Goal: Task Accomplishment & Management: Manage account settings

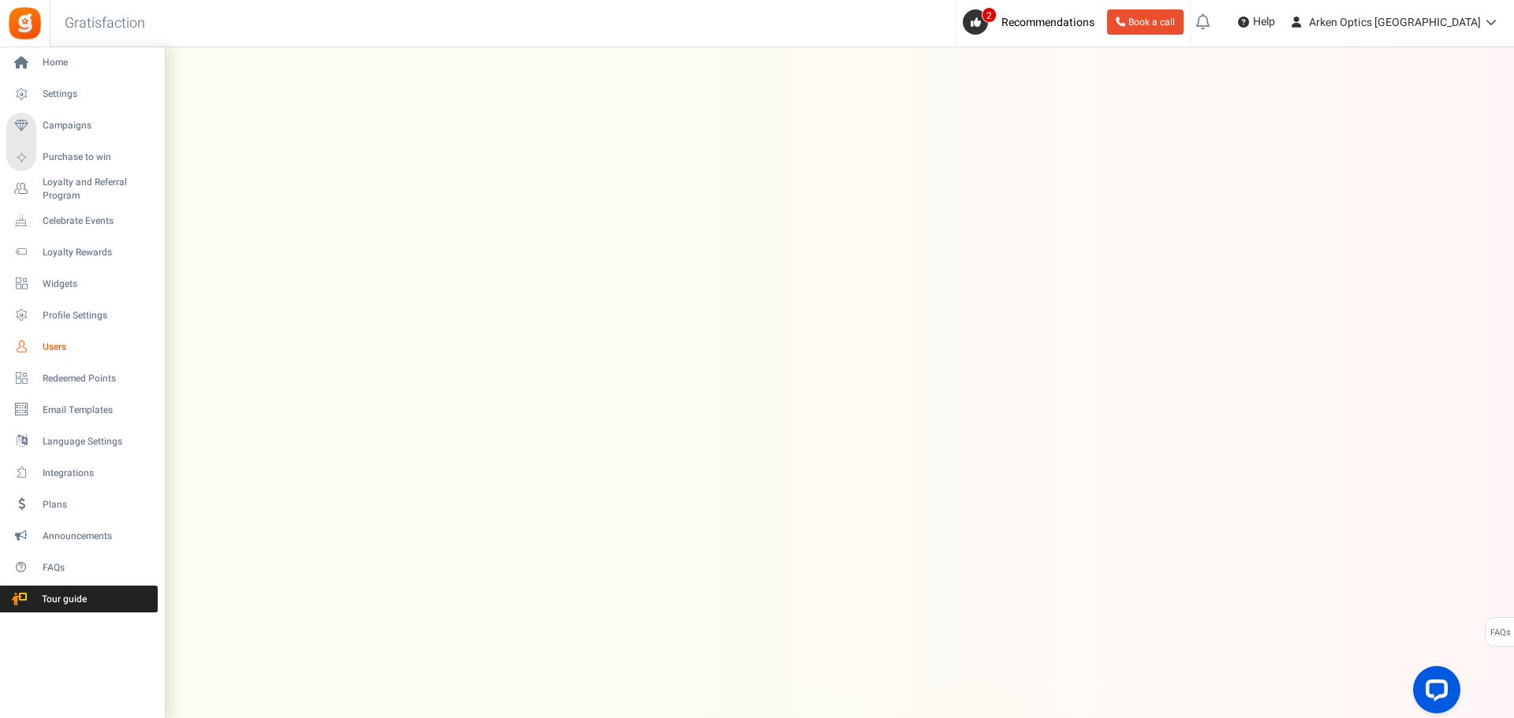
click at [54, 342] on span "Users" at bounding box center [98, 347] width 110 height 13
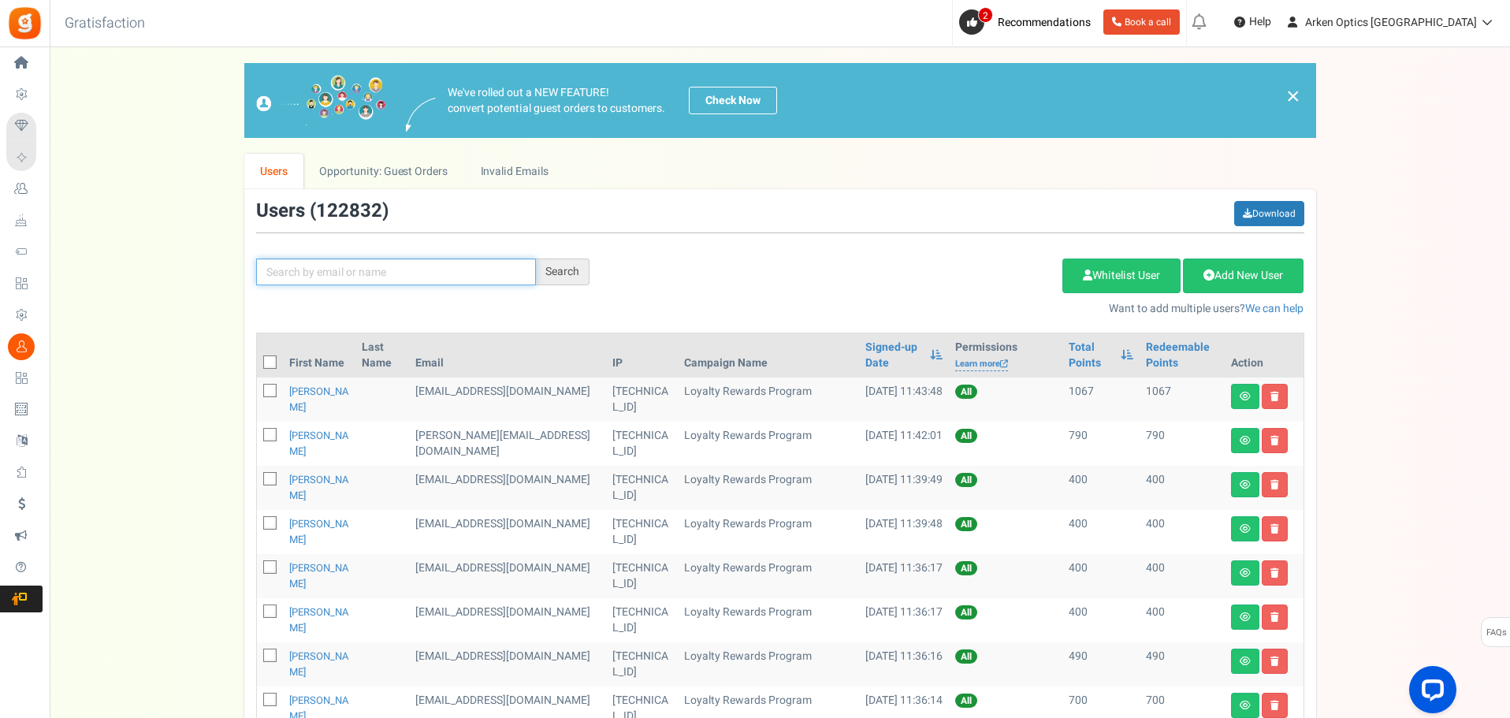
click at [423, 267] on input "text" at bounding box center [396, 272] width 280 height 27
paste input "[PERSON_NAME][EMAIL_ADDRESS][DOMAIN_NAME]"
type input "[PERSON_NAME][EMAIL_ADDRESS][DOMAIN_NAME]"
click at [540, 271] on div "Search" at bounding box center [563, 272] width 54 height 27
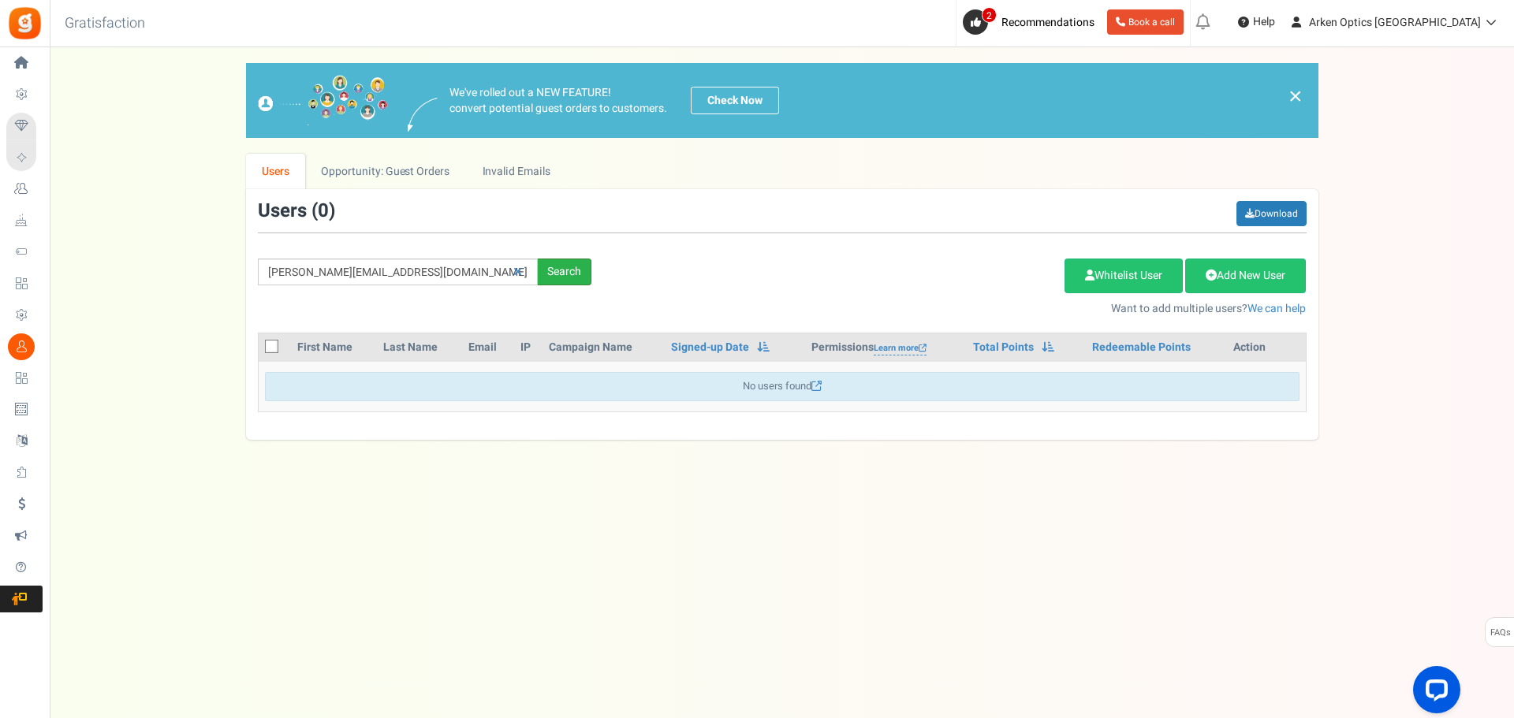
click at [557, 264] on div "Search" at bounding box center [565, 272] width 54 height 27
click at [518, 274] on icon at bounding box center [517, 271] width 9 height 11
click at [466, 272] on input "text" at bounding box center [398, 272] width 280 height 27
paste input "Salby"
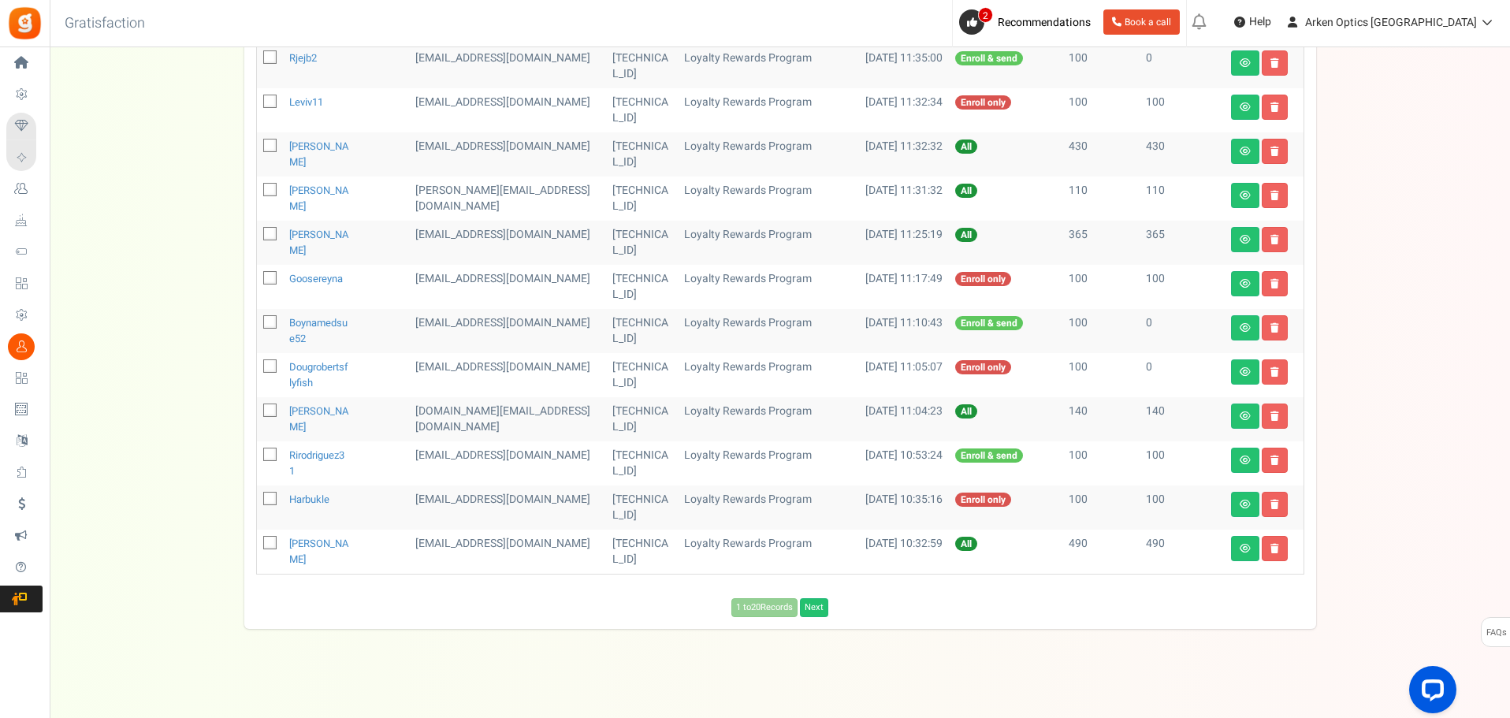
scroll to position [692, 0]
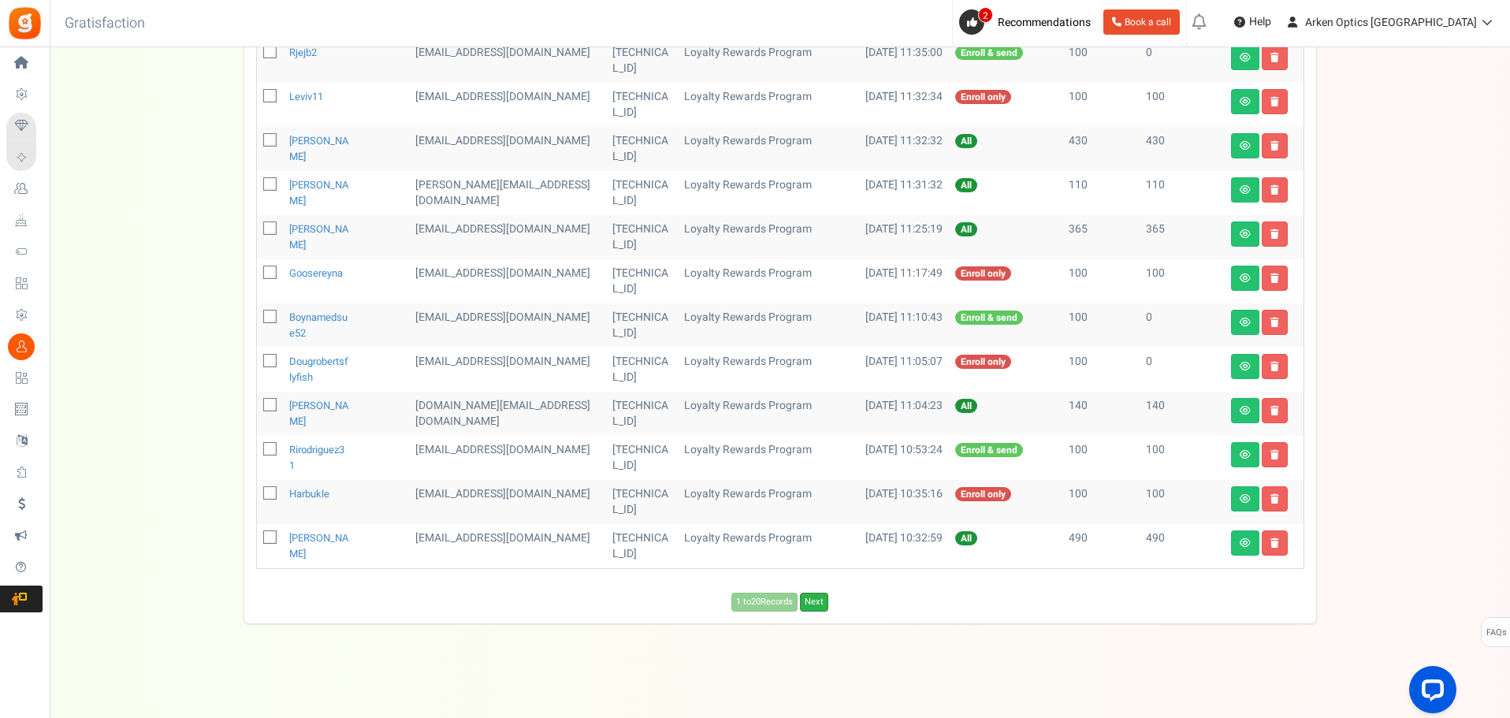
type input "Salby"
click at [809, 605] on link "Next" at bounding box center [814, 602] width 28 height 19
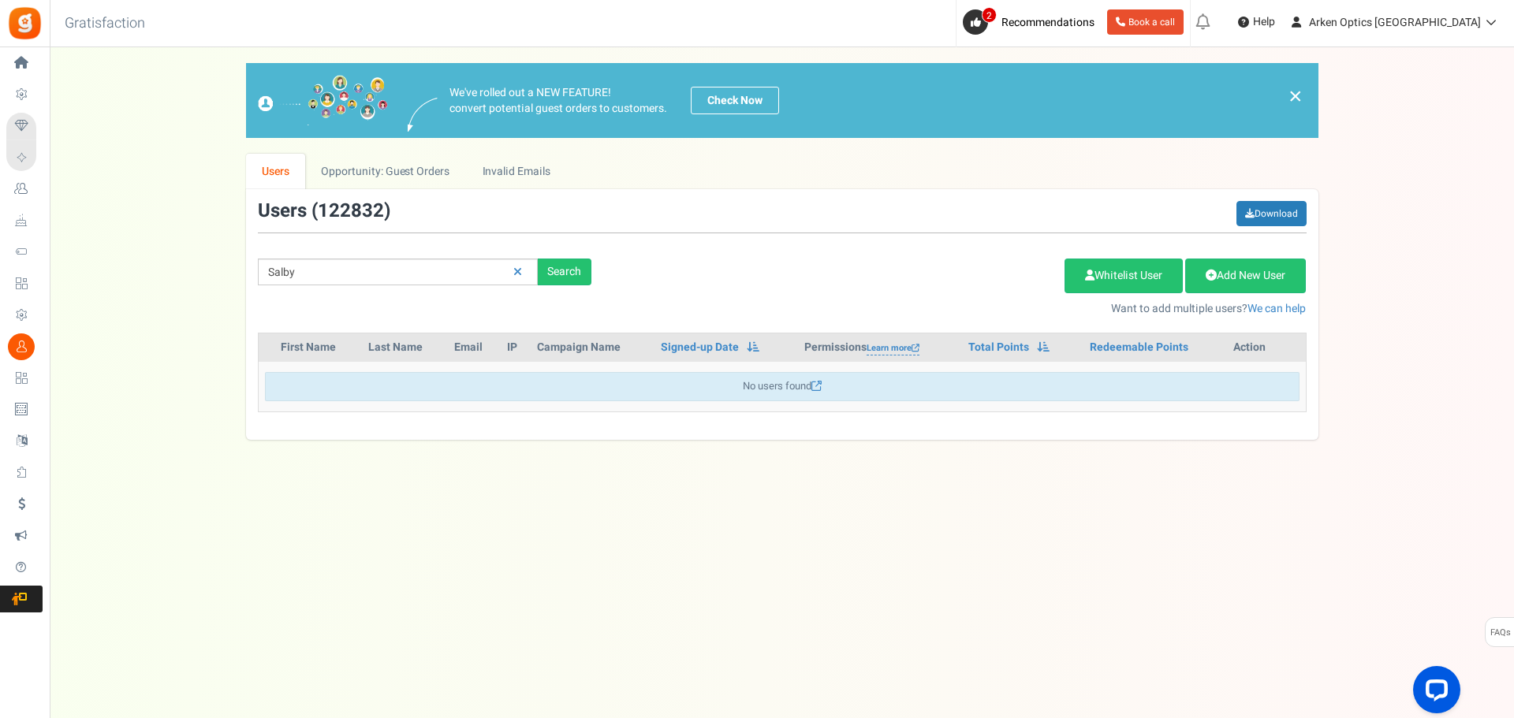
click at [726, 687] on html "Install now Back to Home Back to program setup Home Settings Campaigns Purchase…" at bounding box center [757, 343] width 1514 height 687
click at [518, 271] on icon at bounding box center [517, 271] width 9 height 11
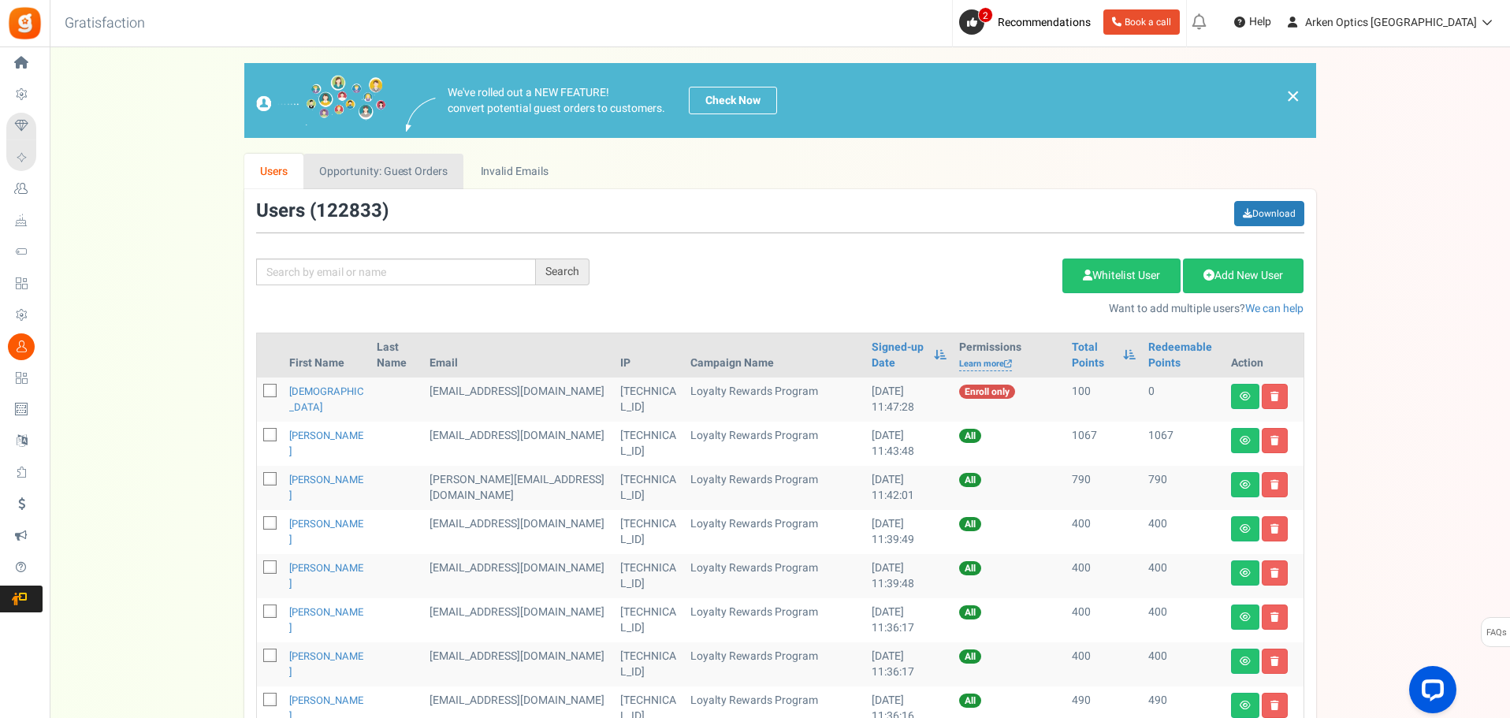
click at [406, 177] on link "Opportunity: Guest Orders" at bounding box center [383, 171] width 160 height 35
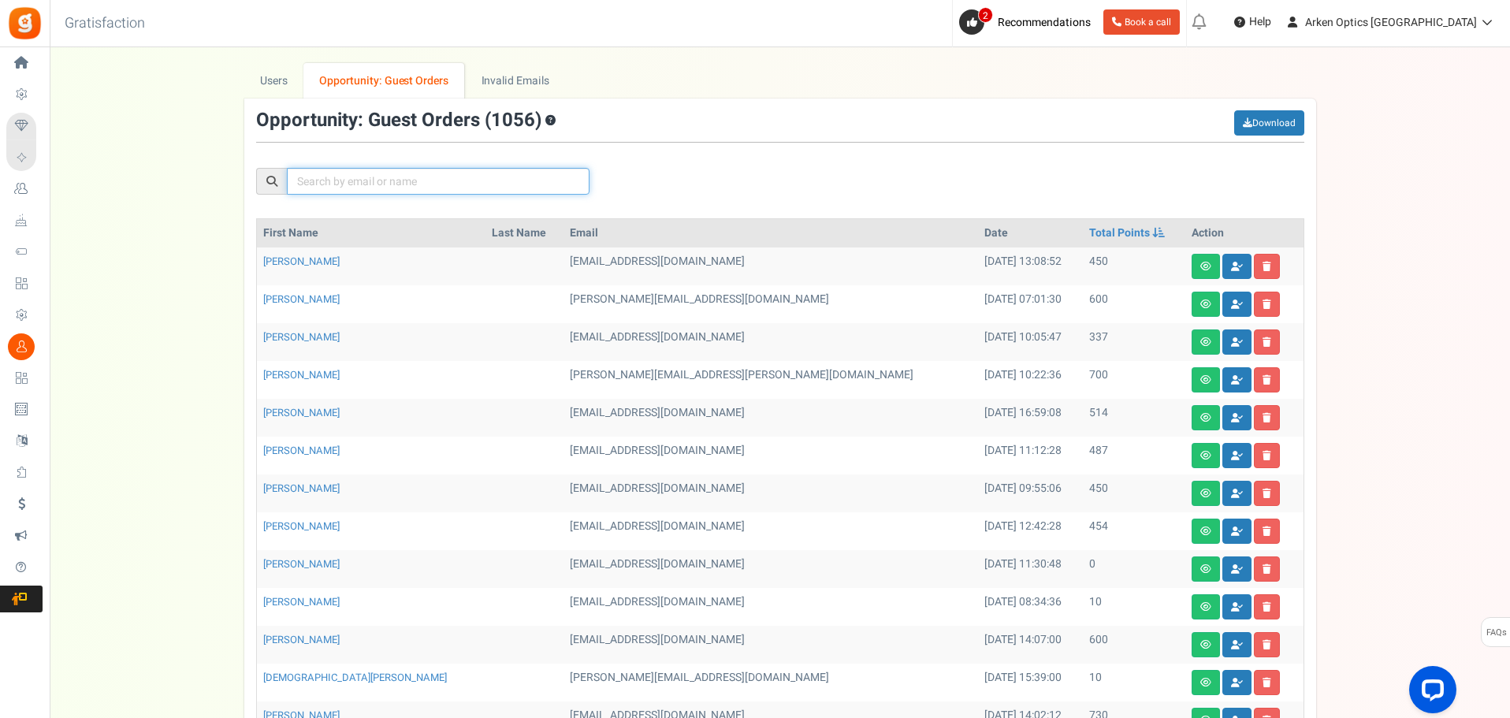
click at [406, 170] on input "text" at bounding box center [438, 181] width 303 height 27
paste input "Salby"
type input "Salby"
click at [612, 179] on link at bounding box center [601, 181] width 27 height 27
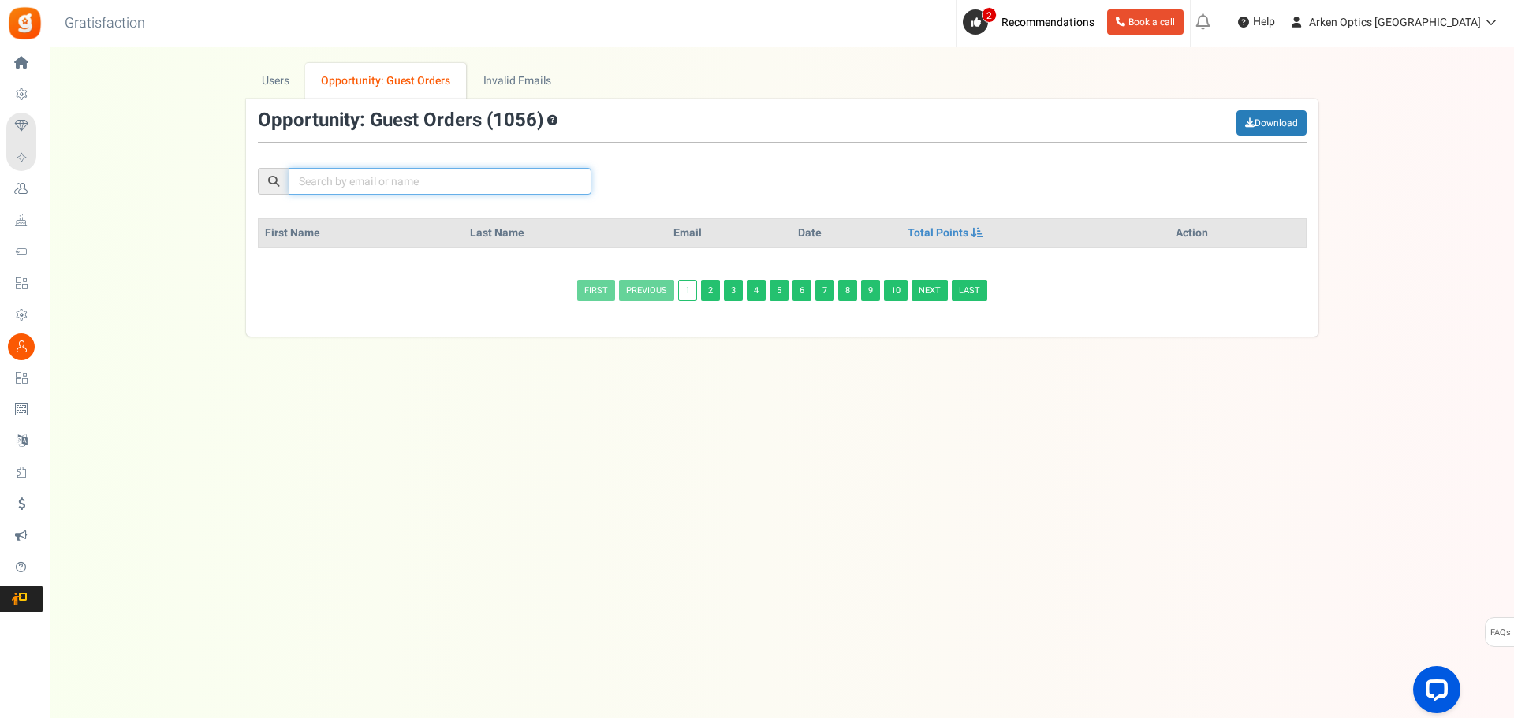
click at [505, 173] on input "text" at bounding box center [440, 181] width 303 height 27
paste input "Salby"
drag, startPoint x: 426, startPoint y: 184, endPoint x: 235, endPoint y: 184, distance: 190.8
click at [235, 184] on div "We've rolled out a NEW FEATURE! convert potential guest orders to customers. Ch…" at bounding box center [779, 200] width 1429 height 274
click at [472, 172] on input "[PERSON_NAME]" at bounding box center [438, 181] width 303 height 27
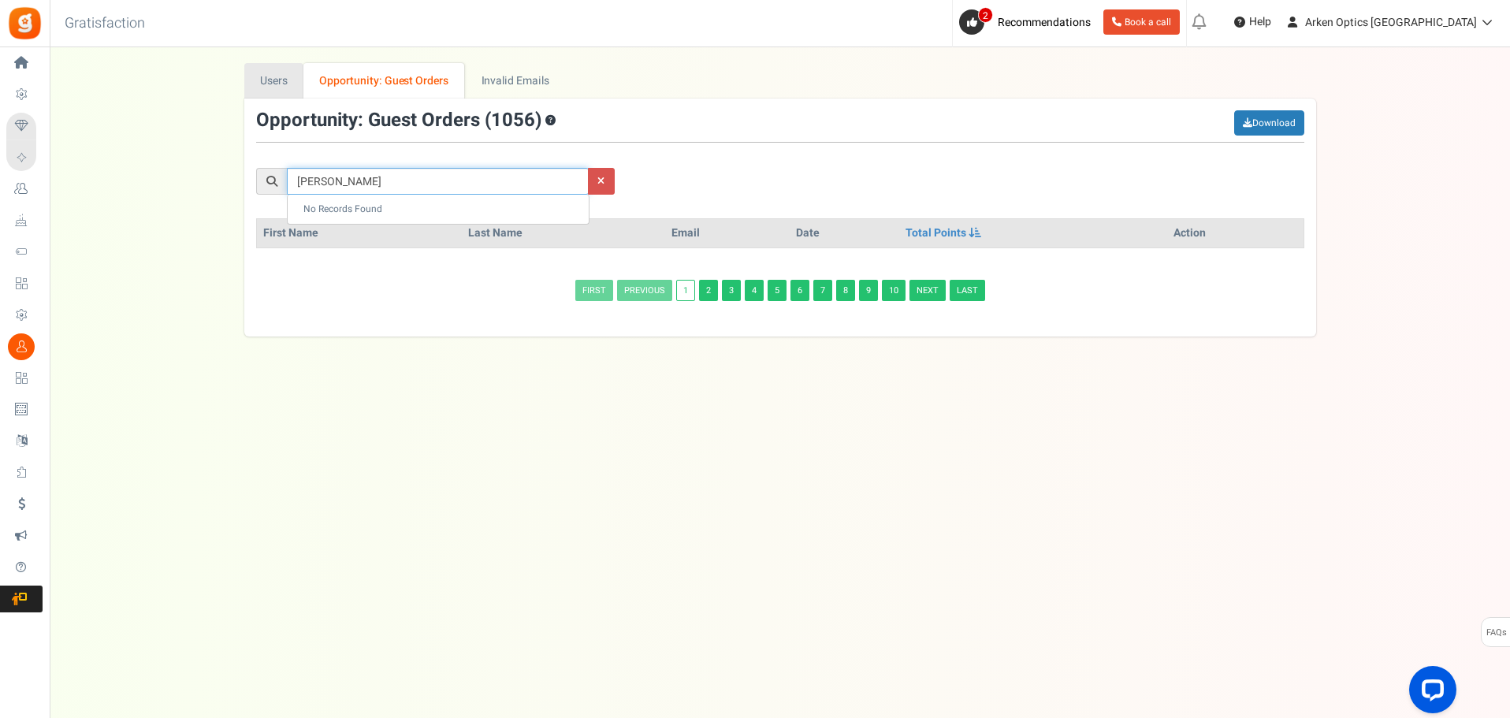
type input "[PERSON_NAME]"
click at [283, 74] on link "Users" at bounding box center [276, 80] width 60 height 35
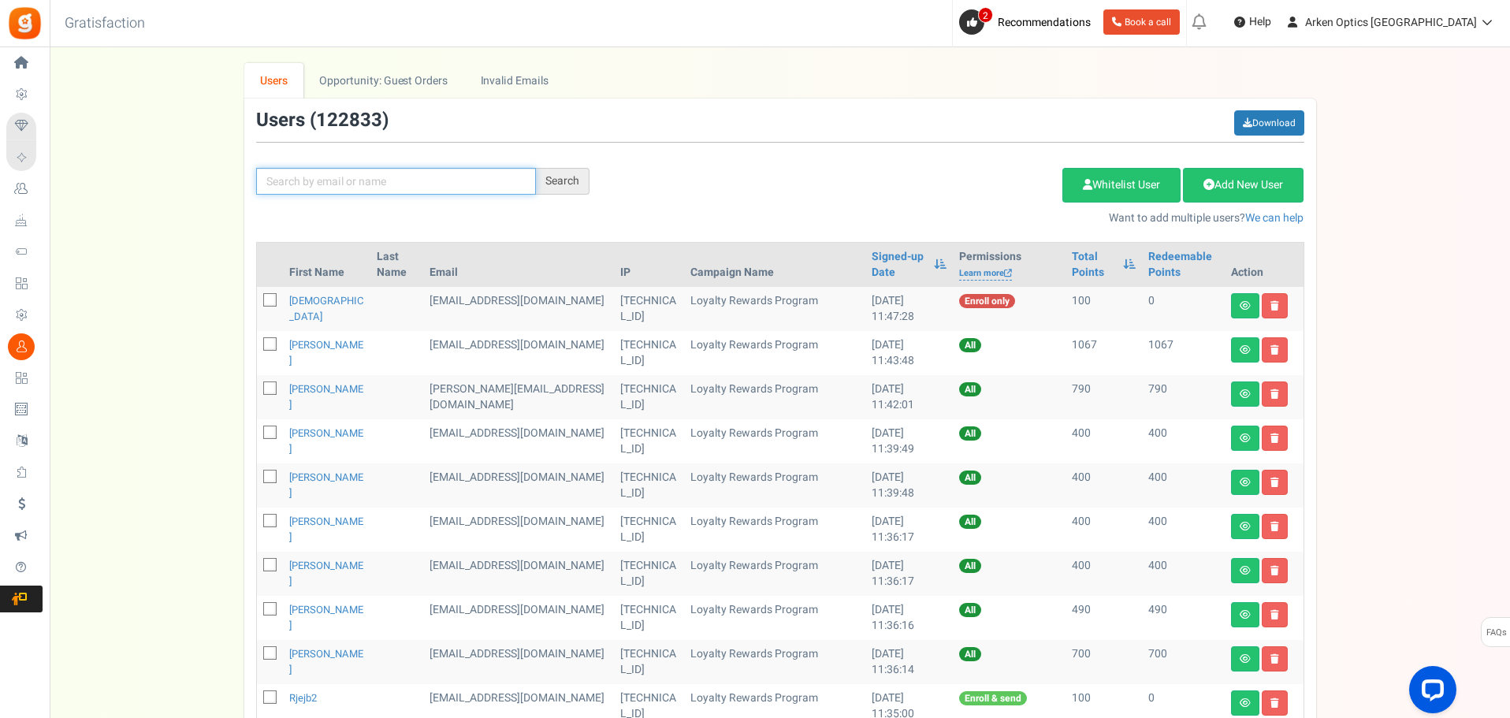
click at [465, 185] on input "text" at bounding box center [396, 181] width 280 height 27
type input "[PERSON_NAME]"
click at [560, 184] on div "Search" at bounding box center [563, 181] width 54 height 27
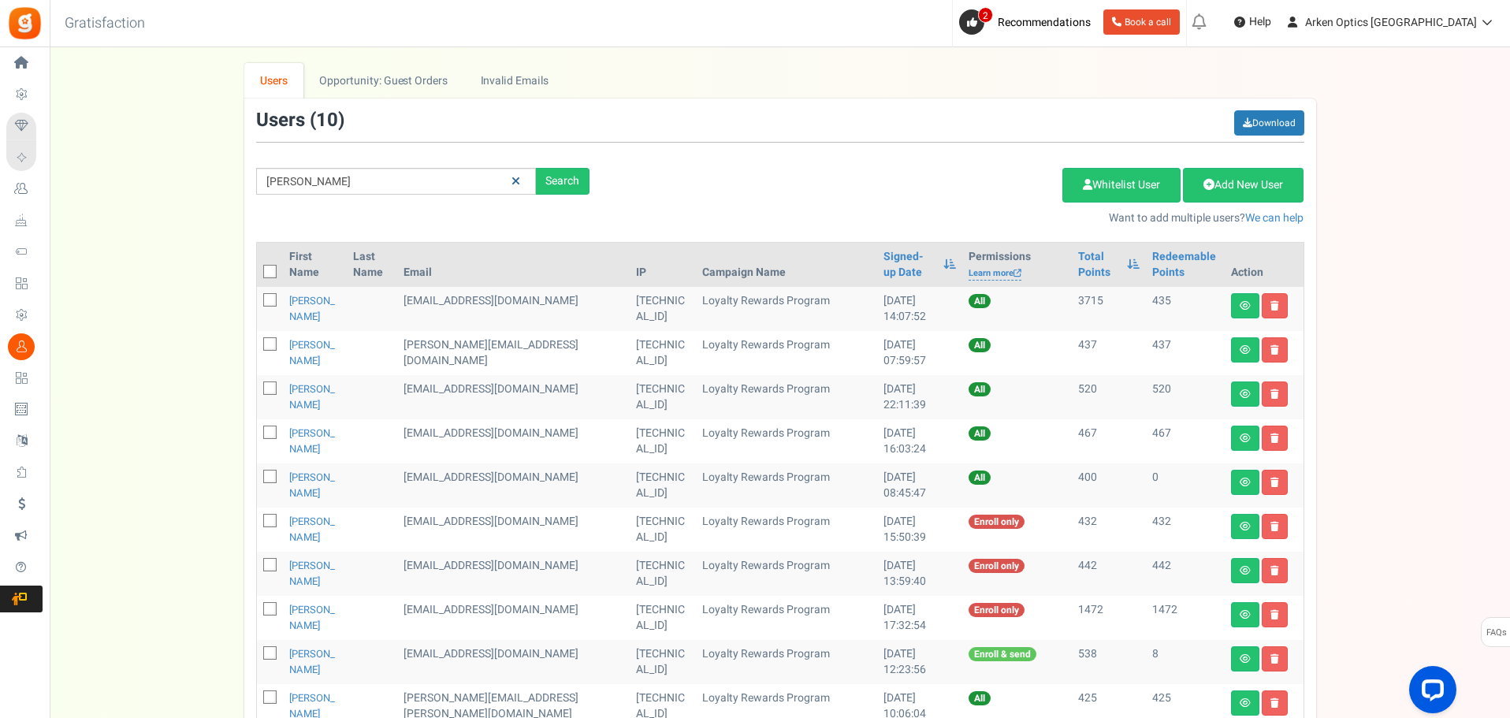
click at [513, 177] on icon at bounding box center [516, 181] width 9 height 11
click at [438, 174] on input "text" at bounding box center [396, 181] width 280 height 27
paste input "[STREET_ADDRESS][PERSON_NAME]"
type input "[STREET_ADDRESS][PERSON_NAME]"
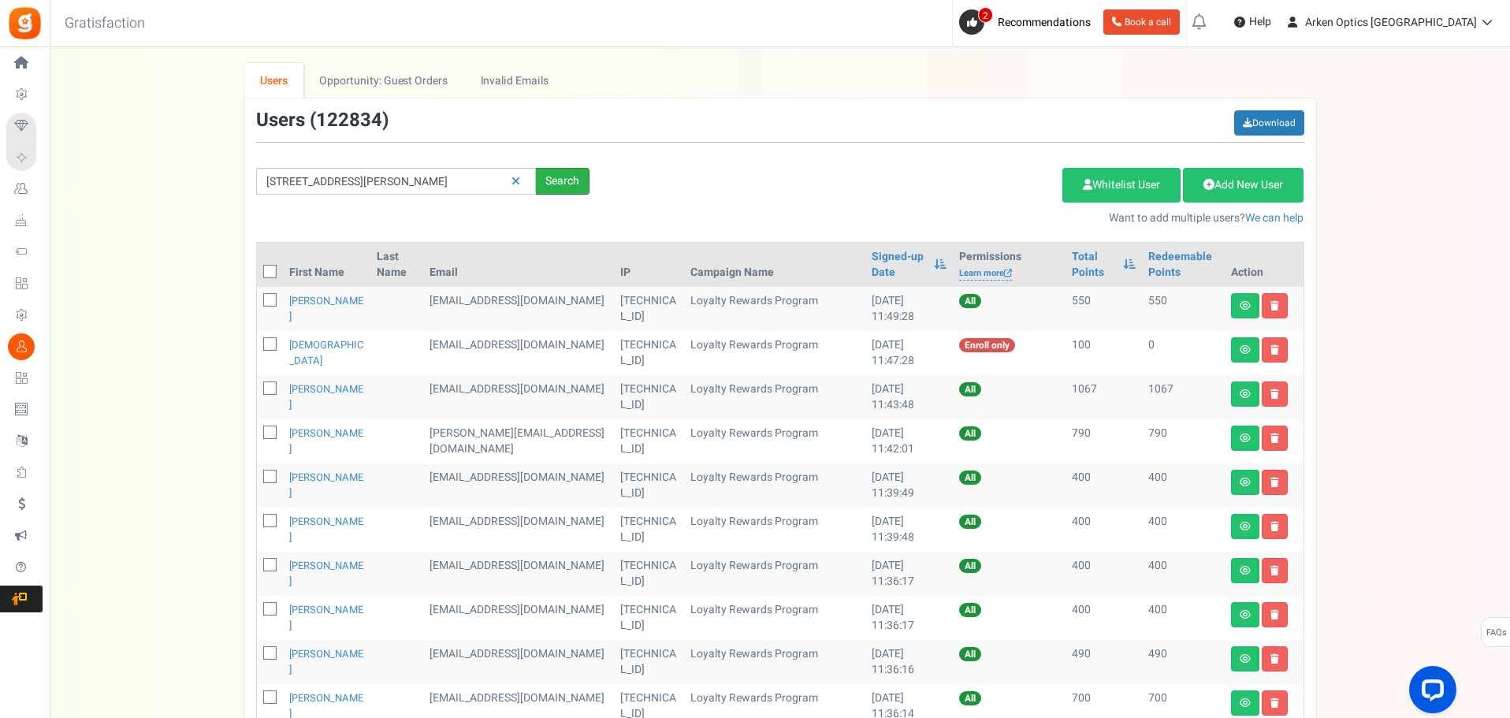
click at [551, 173] on div "Search" at bounding box center [563, 181] width 54 height 27
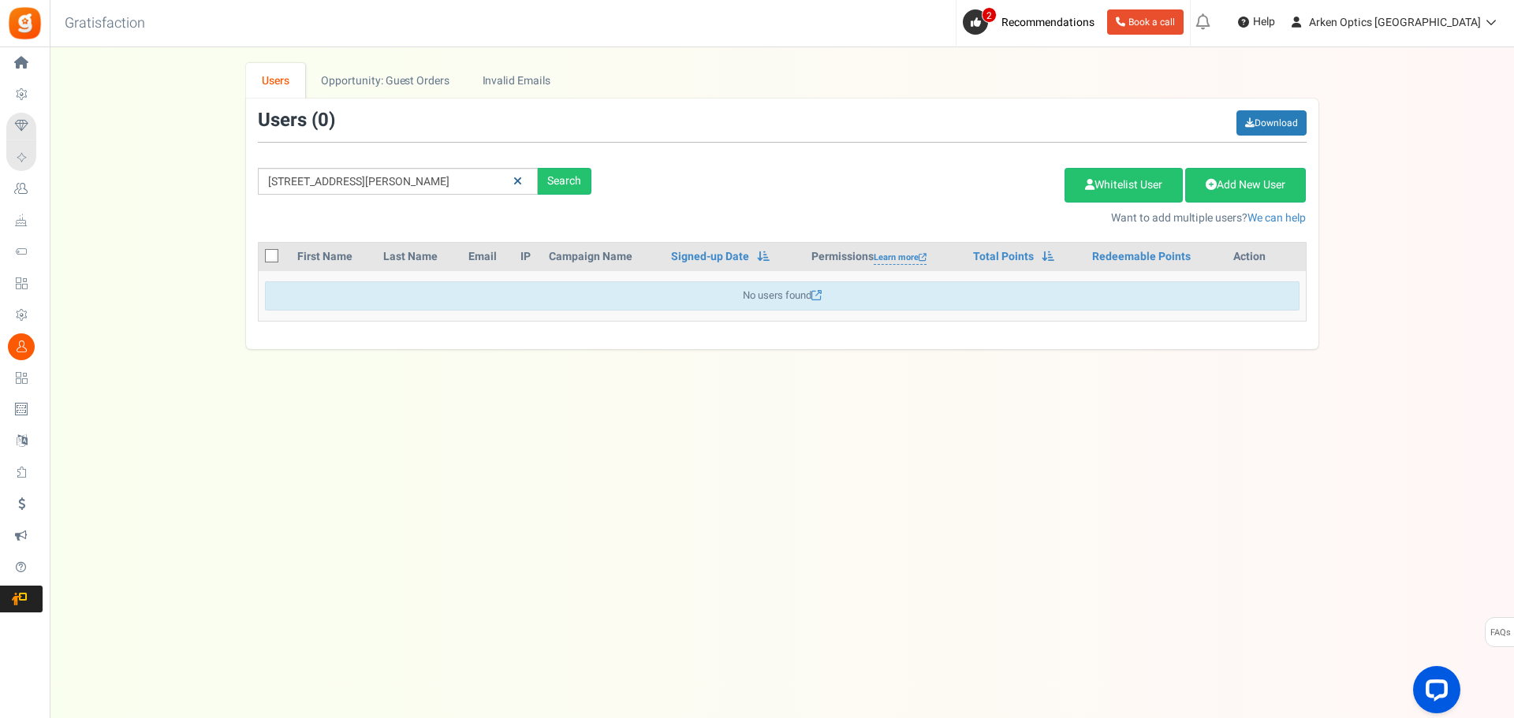
click at [519, 179] on icon at bounding box center [517, 181] width 9 height 11
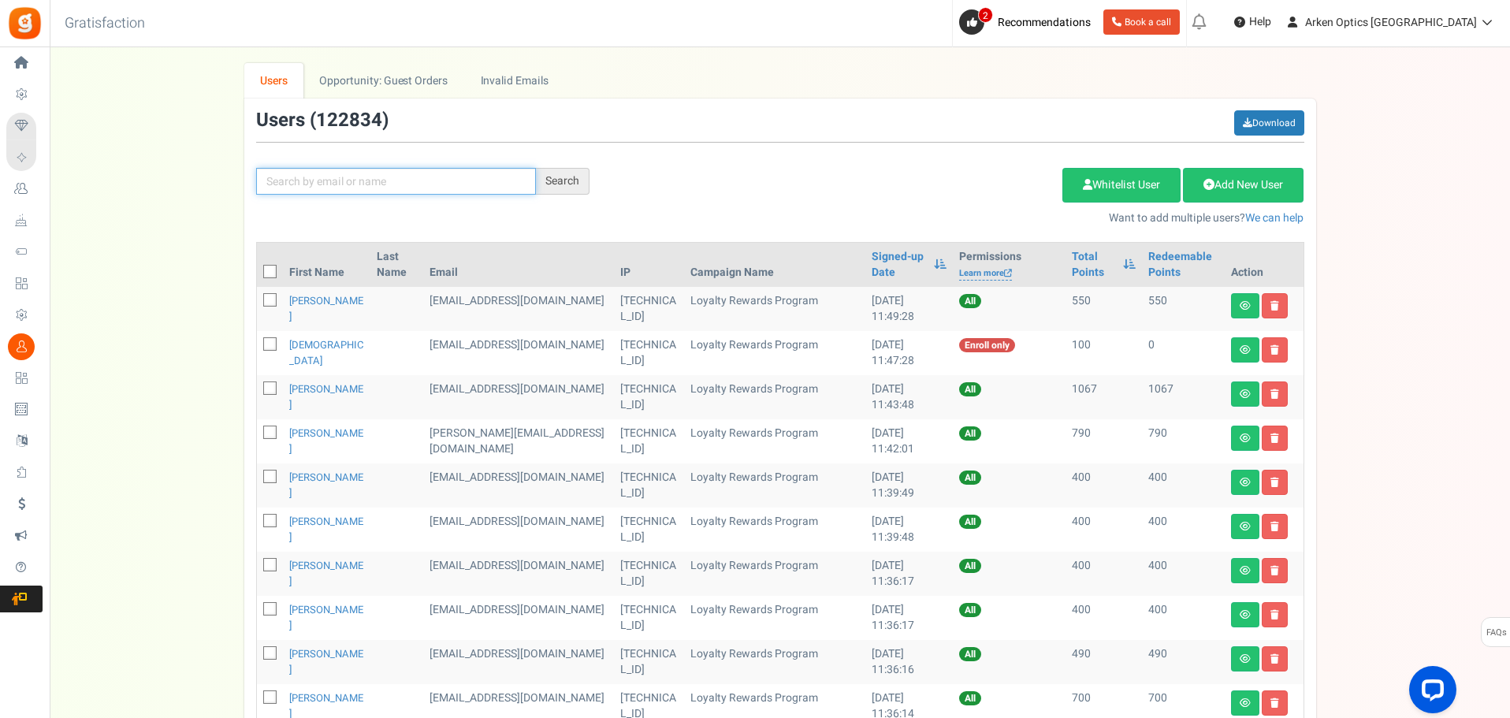
click at [413, 181] on input "text" at bounding box center [396, 181] width 280 height 27
paste input "[PERSON_NAME][EMAIL_ADDRESS][DOMAIN_NAME]"
type input "[PERSON_NAME][EMAIL_ADDRESS][DOMAIN_NAME]"
click at [565, 185] on div "Search" at bounding box center [563, 181] width 54 height 27
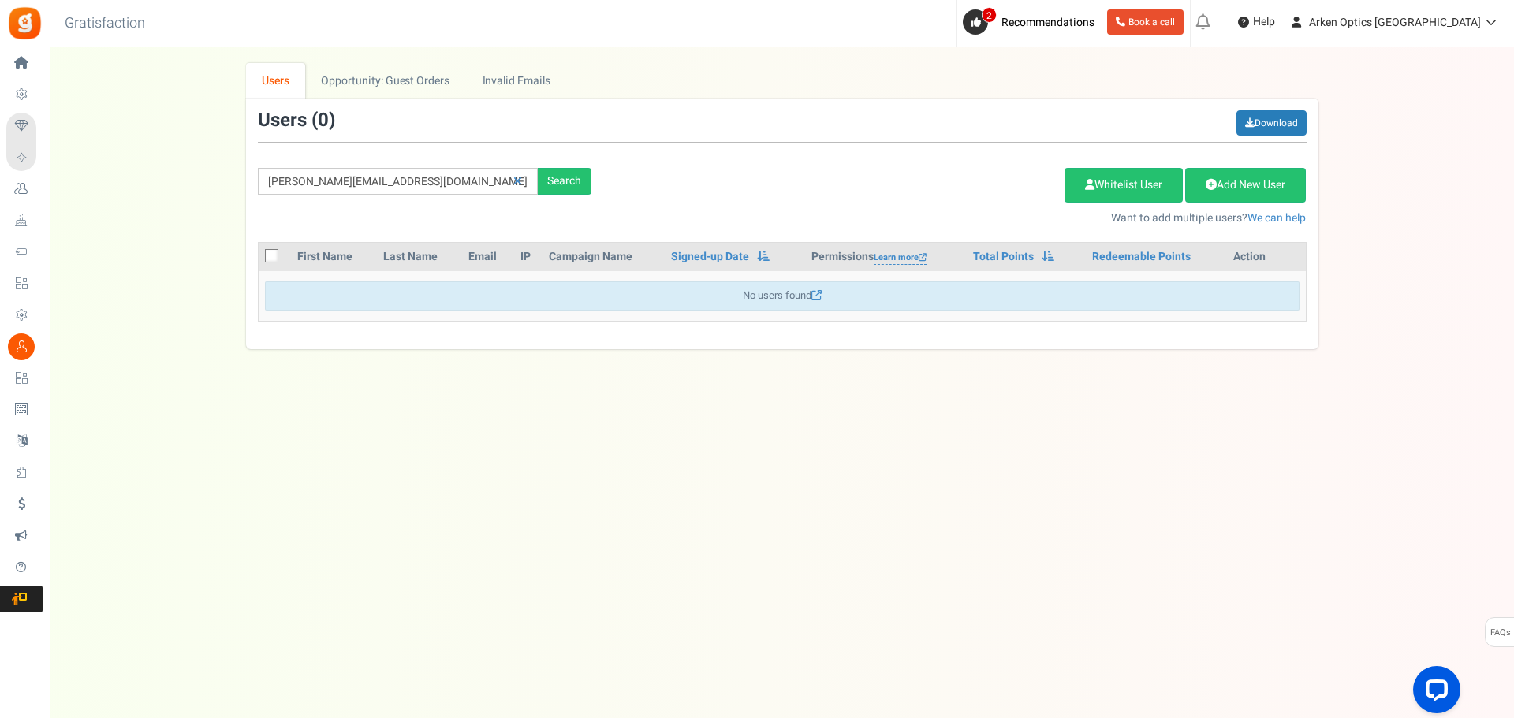
click at [757, 168] on div "Add Etsy Order Delete Selected Users Import Users Spam Protection Subtract Poin…" at bounding box center [960, 192] width 715 height 68
click at [1214, 188] on link "Add New User" at bounding box center [1245, 185] width 121 height 35
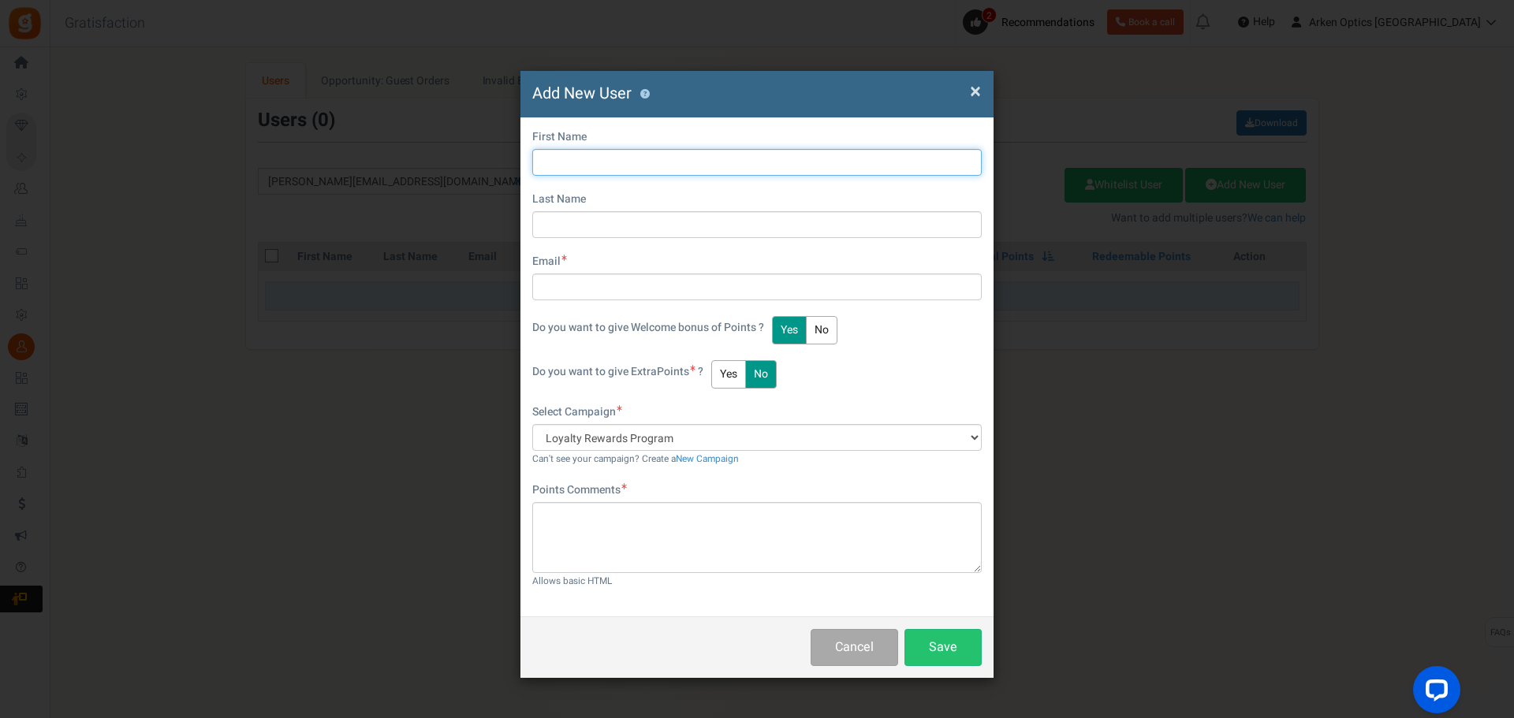
click at [607, 151] on input "text" at bounding box center [756, 162] width 449 height 27
type input "[PERSON_NAME]"
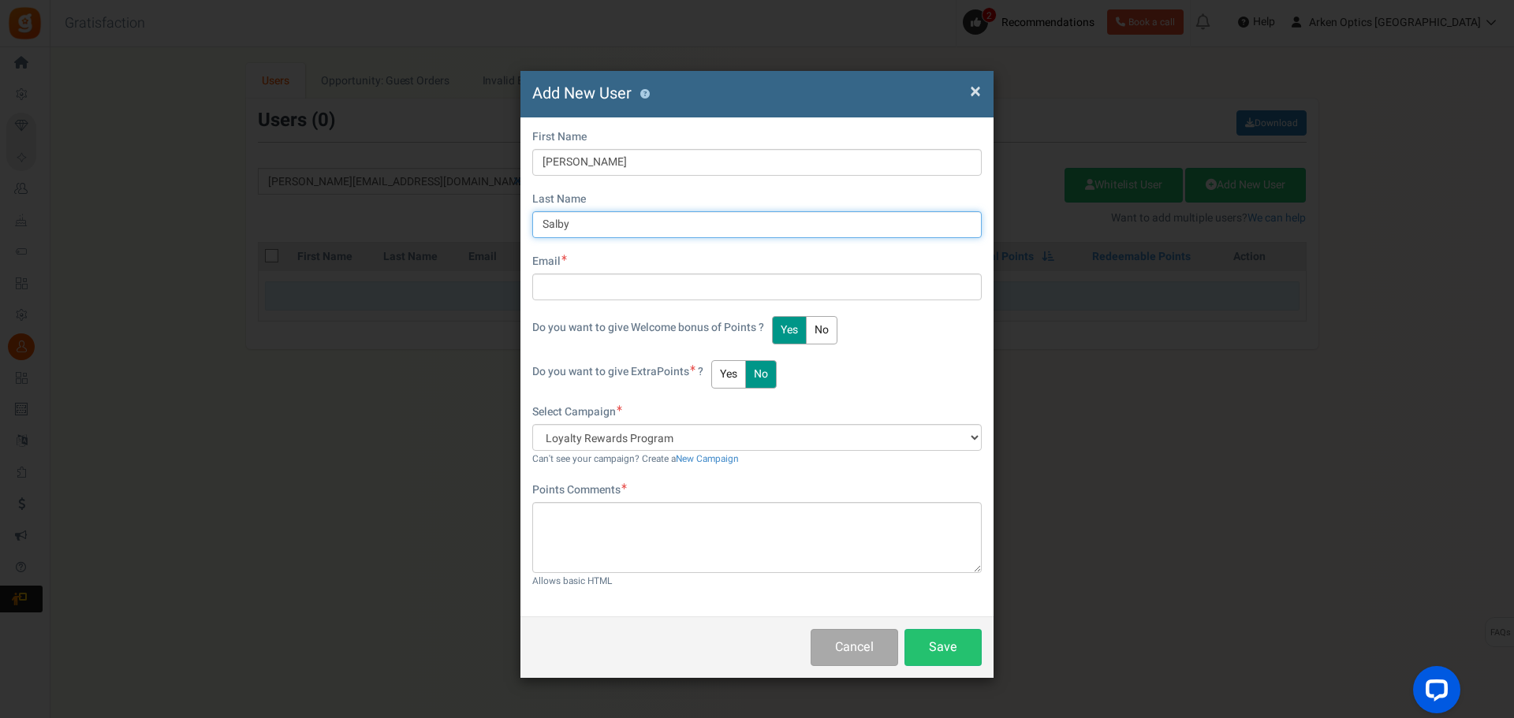
type input "Salby"
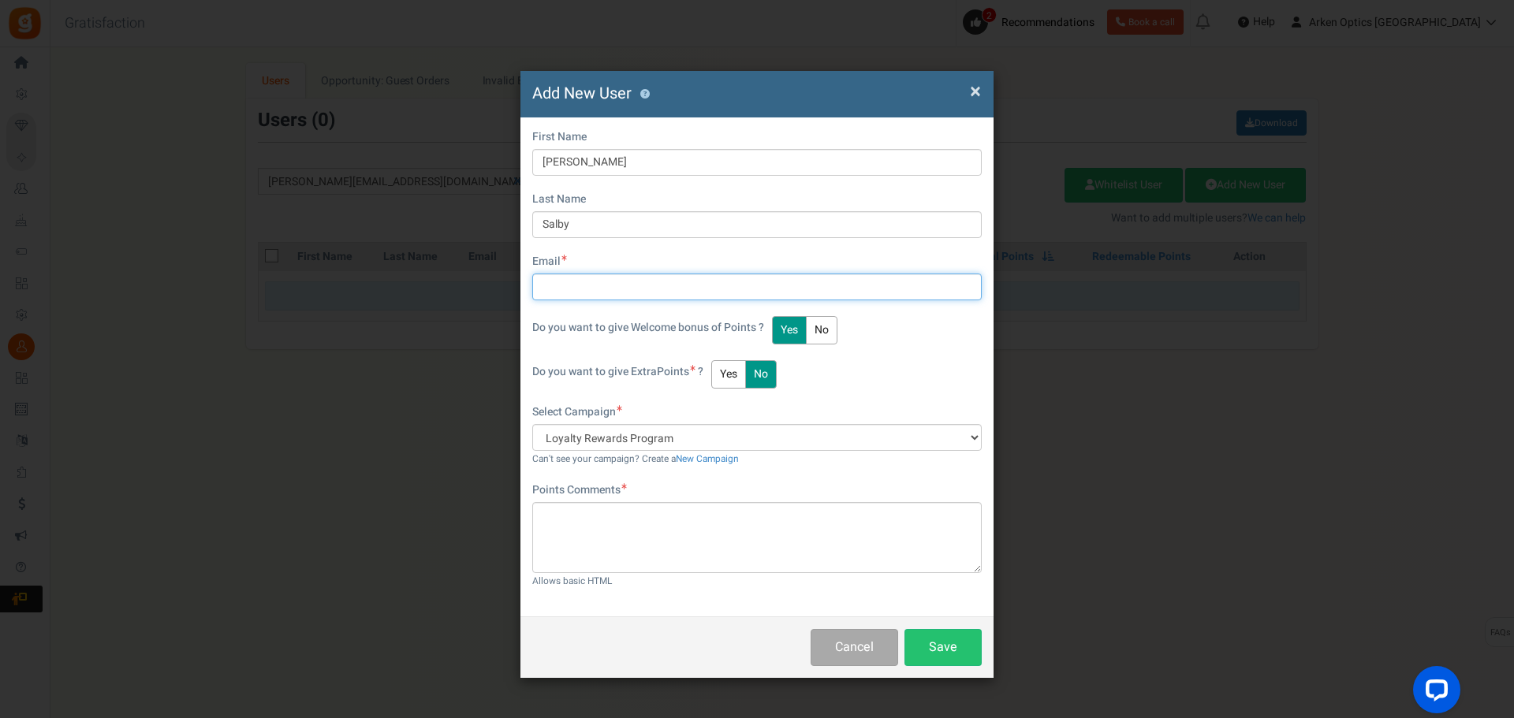
paste input "[PERSON_NAME][EMAIL_ADDRESS][DOMAIN_NAME]"
type input "[PERSON_NAME][EMAIL_ADDRESS][DOMAIN_NAME]"
click at [879, 331] on div "Do you want to give Welcome bonus of Points ? Yes No" at bounding box center [756, 330] width 449 height 28
click at [746, 372] on button "Yes" at bounding box center [728, 374] width 35 height 28
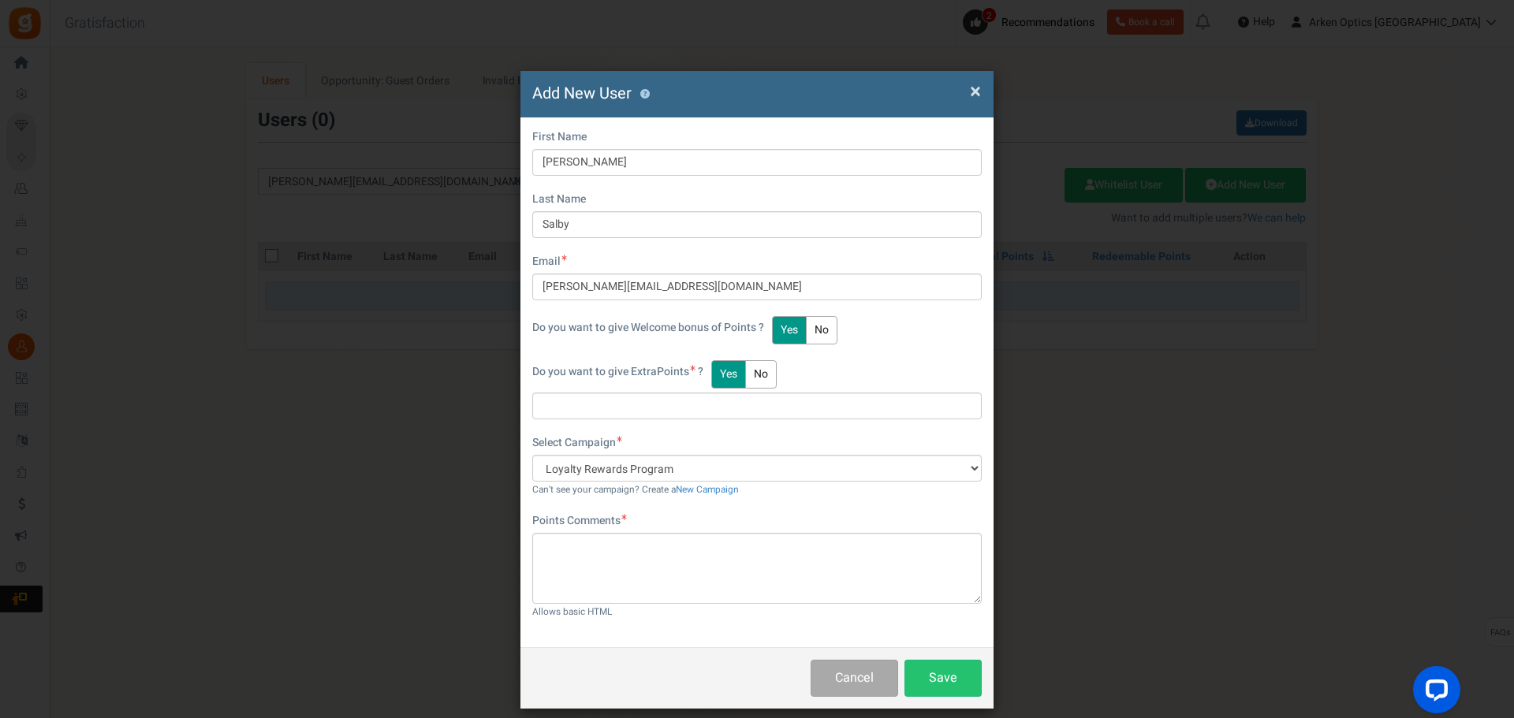
click at [883, 363] on div "Do you want to give Extra Points ? Yes No" at bounding box center [756, 374] width 449 height 28
click at [611, 565] on textarea at bounding box center [756, 568] width 449 height 71
type textarea "cannot locate account but she has been a customer for several years"
click at [658, 408] on input "text" at bounding box center [756, 406] width 449 height 27
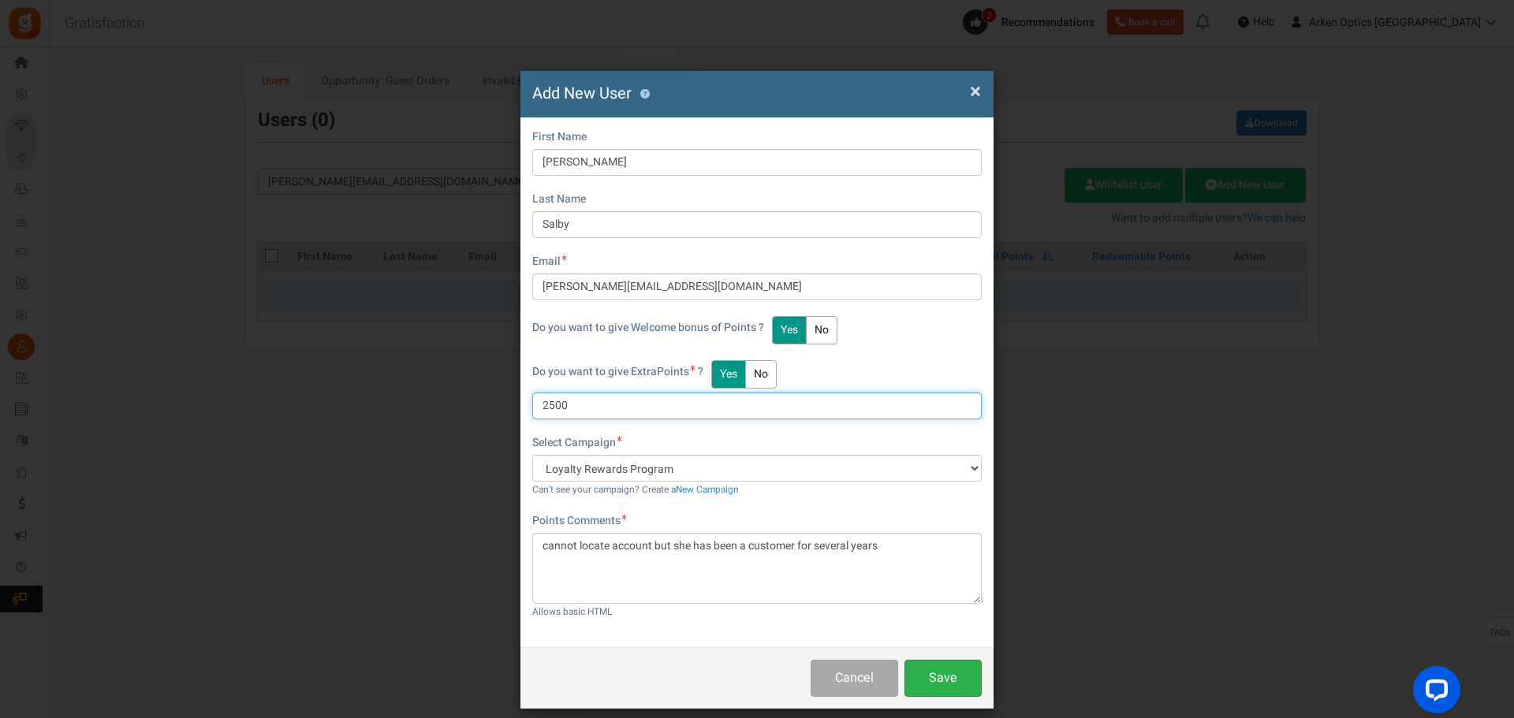
type input "2500"
click at [941, 687] on button "Save" at bounding box center [942, 678] width 77 height 37
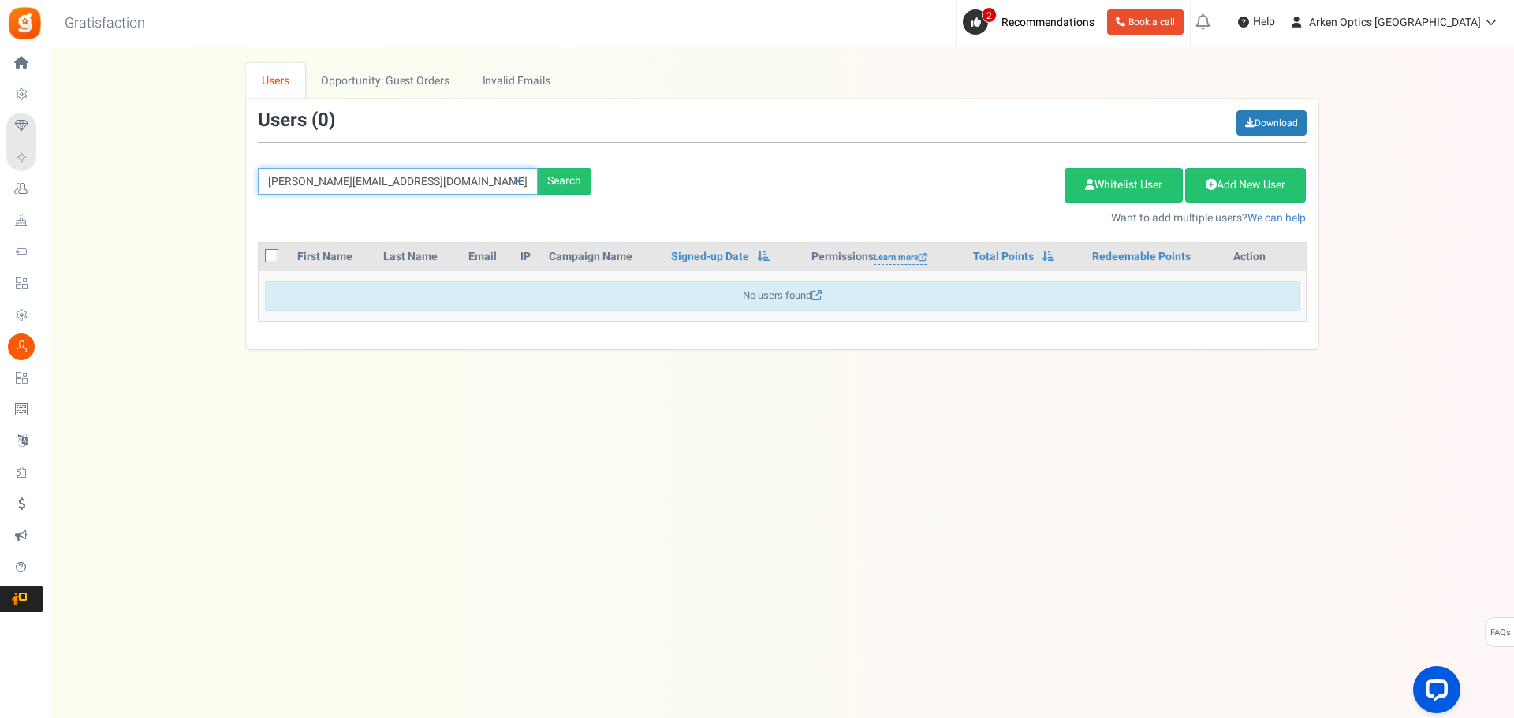
click at [404, 179] on input "[PERSON_NAME][EMAIL_ADDRESS][DOMAIN_NAME]" at bounding box center [398, 181] width 280 height 27
click at [563, 175] on div "Search" at bounding box center [565, 181] width 54 height 27
